Goal: Communication & Community: Connect with others

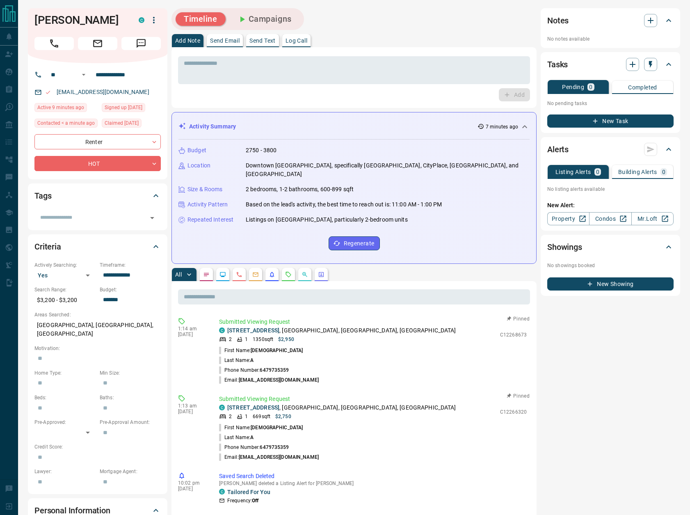
click at [296, 43] on p "Log Call" at bounding box center [297, 41] width 22 height 6
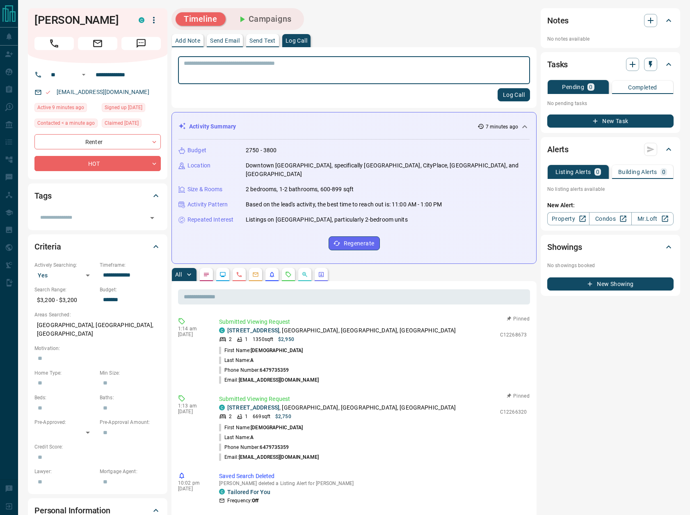
click at [514, 94] on button "Log Call" at bounding box center [514, 94] width 32 height 13
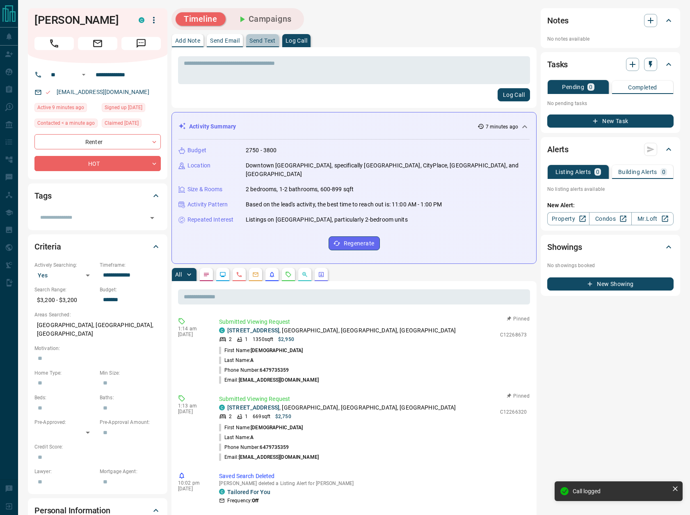
click at [264, 41] on p "Send Text" at bounding box center [263, 41] width 26 height 6
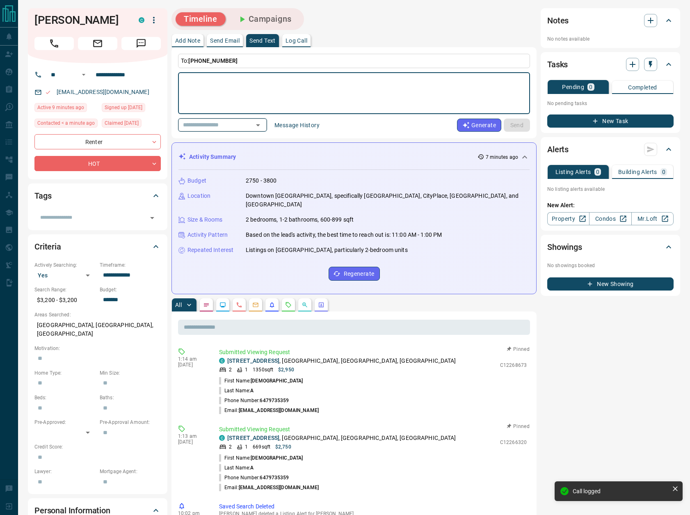
drag, startPoint x: 276, startPoint y: 126, endPoint x: 271, endPoint y: 131, distance: 7.0
click at [263, 126] on icon "Open" at bounding box center [258, 125] width 10 height 10
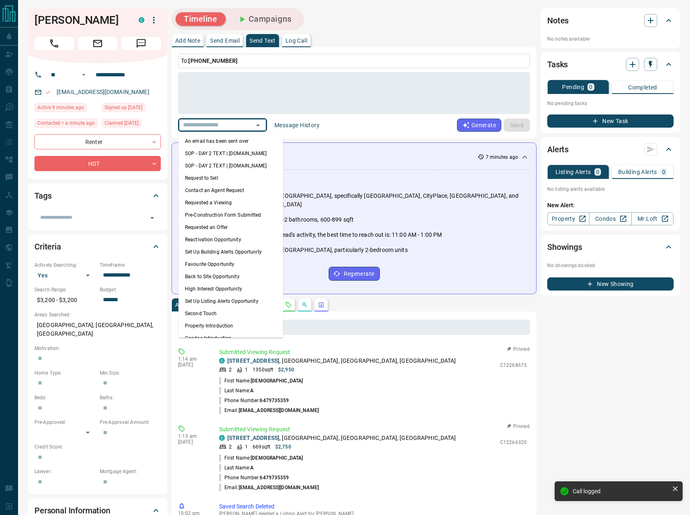
click at [217, 142] on li "An email has been sent over" at bounding box center [231, 141] width 105 height 12
type textarea "**********"
type input "**********"
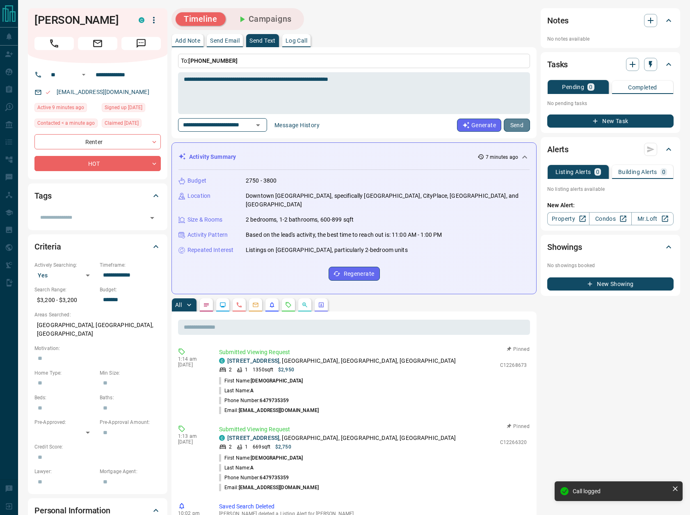
click at [518, 124] on button "Send" at bounding box center [517, 125] width 26 height 13
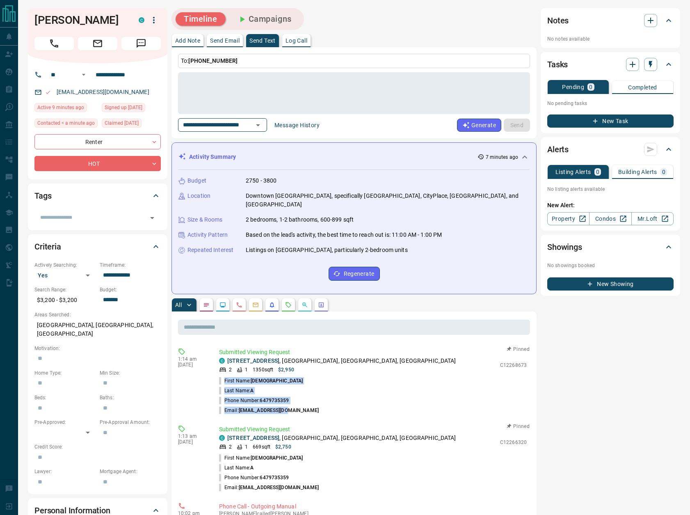
drag, startPoint x: 289, startPoint y: 402, endPoint x: 224, endPoint y: 371, distance: 71.8
click at [224, 376] on ul "First Name: [PERSON_NAME] Last Name: A Phone Number: [PHONE_NUMBER] Email: [EMA…" at bounding box center [373, 395] width 308 height 39
copy ul "First Name: [PERSON_NAME] Last Name: A Phone Number: [PHONE_NUMBER] Email: [EMA…"
click at [656, 18] on icon "button" at bounding box center [651, 21] width 10 height 10
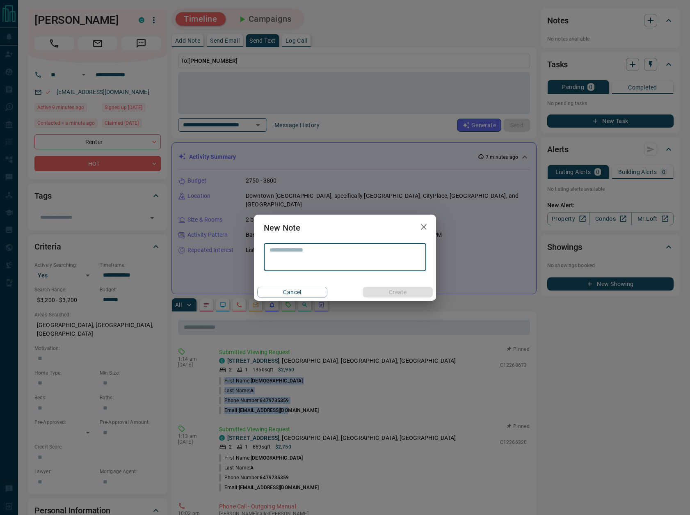
drag, startPoint x: 297, startPoint y: 254, endPoint x: 304, endPoint y: 252, distance: 6.7
click at [297, 254] on textarea at bounding box center [345, 257] width 151 height 21
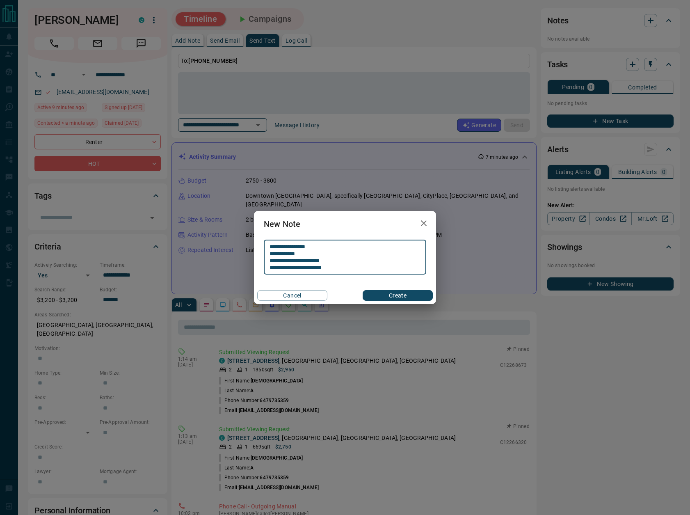
type textarea "**********"
click at [387, 295] on button "Create" at bounding box center [398, 295] width 70 height 11
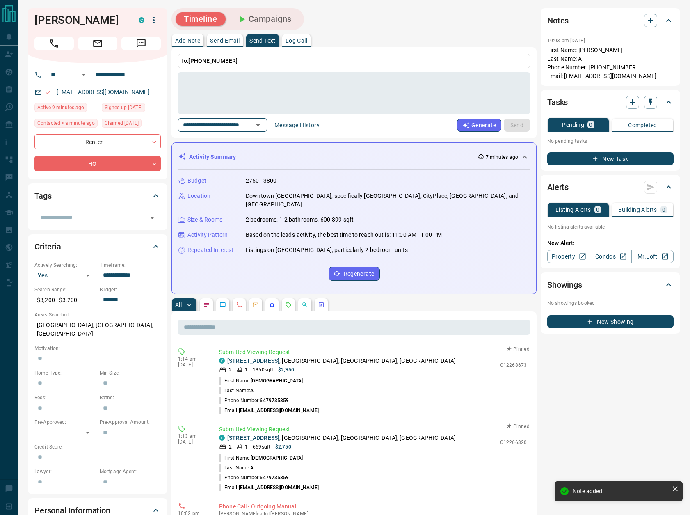
click at [133, 89] on div "[EMAIL_ADDRESS][DOMAIN_NAME]" at bounding box center [97, 92] width 126 height 14
drag, startPoint x: 69, startPoint y: 20, endPoint x: 33, endPoint y: 21, distance: 35.7
click at [33, 21] on div "Umesh A C" at bounding box center [98, 35] width 140 height 55
copy h1 "[DEMOGRAPHIC_DATA]"
